Goal: Task Accomplishment & Management: Manage account settings

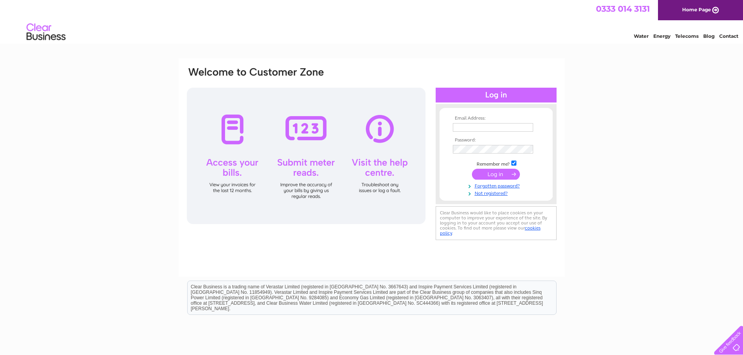
click at [463, 127] on input "text" at bounding box center [493, 127] width 80 height 9
type input "[EMAIL_ADDRESS][DOMAIN_NAME]"
click at [496, 174] on input "submit" at bounding box center [496, 174] width 48 height 11
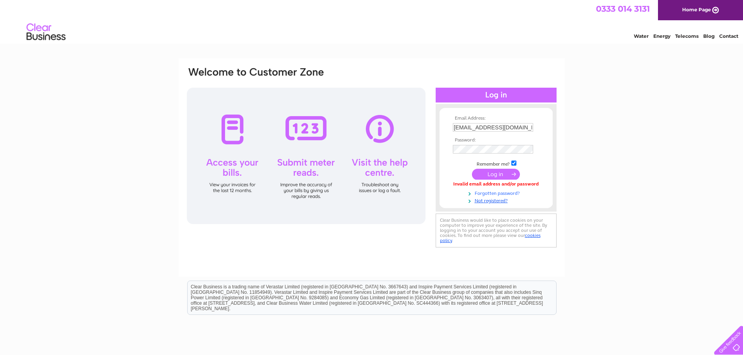
click at [501, 194] on link "Forgotten password?" at bounding box center [497, 192] width 89 height 7
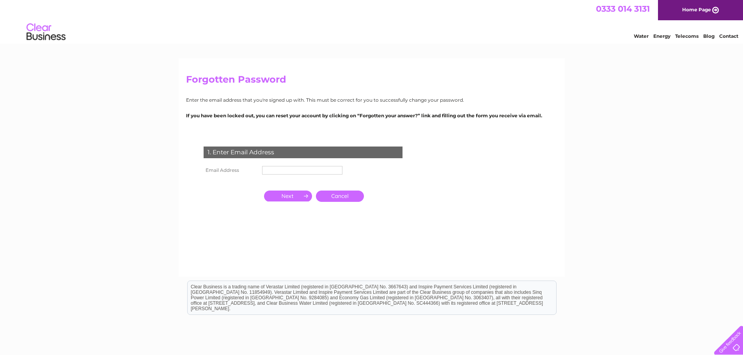
click at [275, 168] on input "text" at bounding box center [302, 170] width 80 height 9
type input "[EMAIL_ADDRESS][DOMAIN_NAME]"
click at [284, 195] on input "button" at bounding box center [288, 197] width 48 height 11
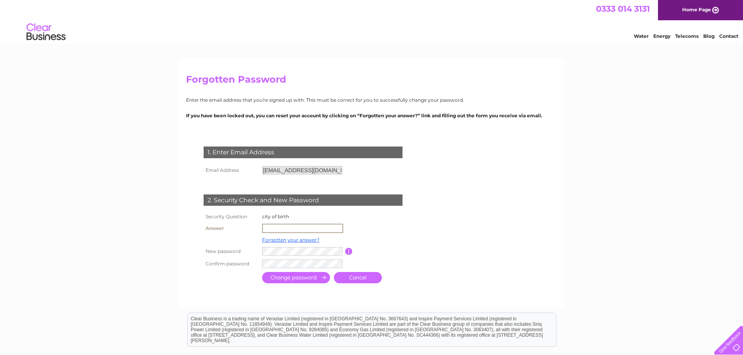
click at [272, 228] on input "text" at bounding box center [302, 228] width 81 height 9
type input "l"
type input "Liverpool"
click at [281, 276] on input "submit" at bounding box center [296, 277] width 68 height 11
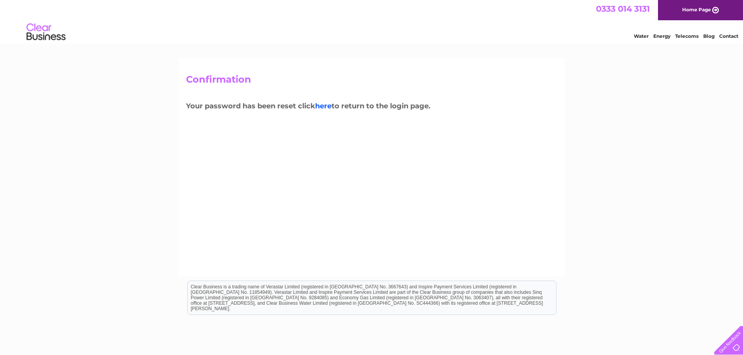
click at [327, 106] on link "here" at bounding box center [323, 106] width 16 height 9
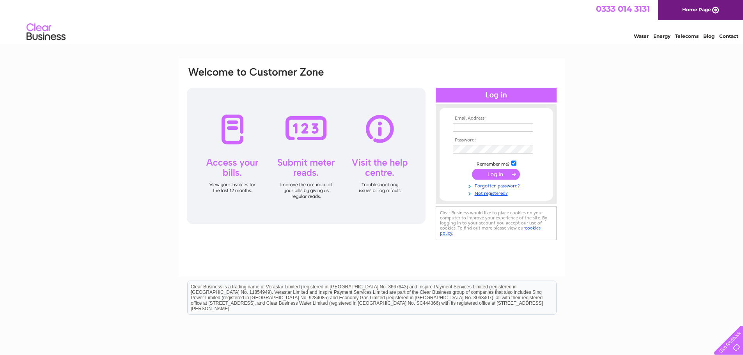
type input "[EMAIL_ADDRESS][DOMAIN_NAME]"
click at [424, 152] on div "Email Address: email@srsengineeringsutton.com Password:" at bounding box center [371, 154] width 371 height 177
click at [497, 176] on input "submit" at bounding box center [496, 175] width 48 height 11
click at [492, 175] on input "submit" at bounding box center [496, 174] width 48 height 11
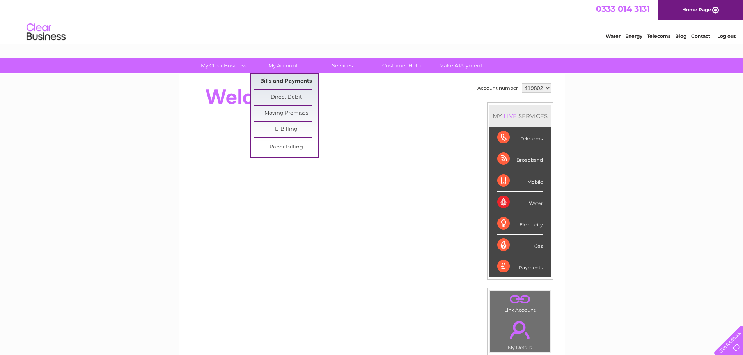
click at [284, 78] on link "Bills and Payments" at bounding box center [286, 82] width 64 height 16
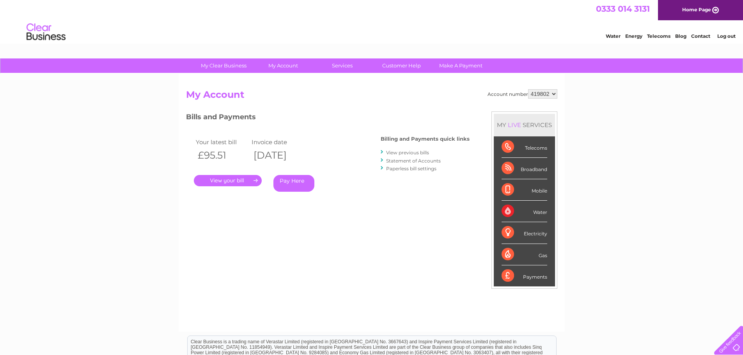
click at [410, 154] on link "View previous bills" at bounding box center [407, 153] width 43 height 6
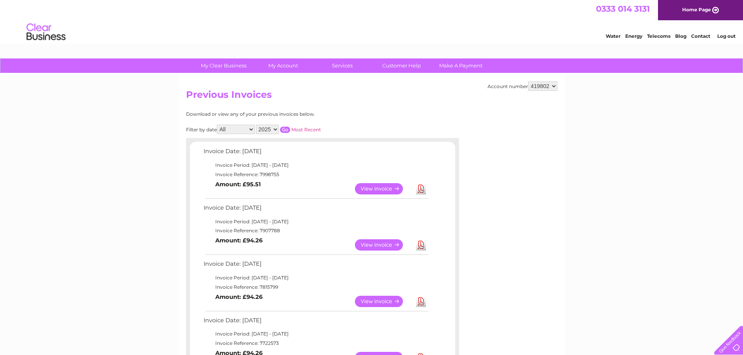
click at [382, 188] on link "View" at bounding box center [383, 188] width 57 height 11
click at [422, 188] on link "Download" at bounding box center [421, 188] width 10 height 11
click at [726, 32] on li "Log out" at bounding box center [726, 36] width 23 height 10
click at [726, 36] on link "Log out" at bounding box center [726, 36] width 18 height 6
